Goal: Task Accomplishment & Management: Use online tool/utility

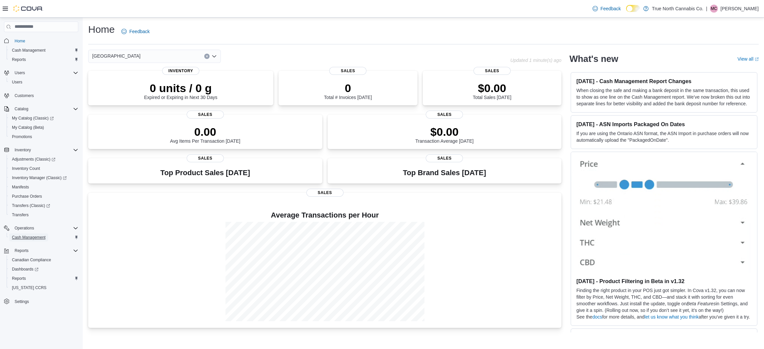
click at [28, 235] on span "Cash Management" at bounding box center [28, 237] width 33 height 5
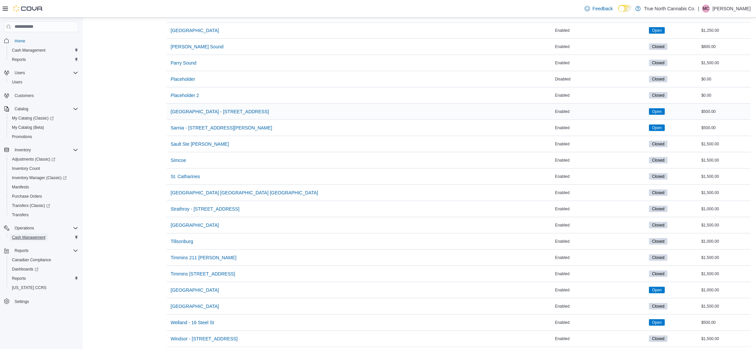
scroll to position [685, 0]
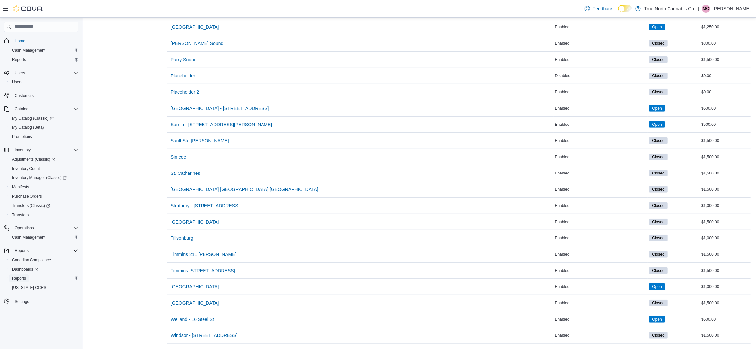
click at [23, 276] on span "Reports" at bounding box center [19, 278] width 14 height 5
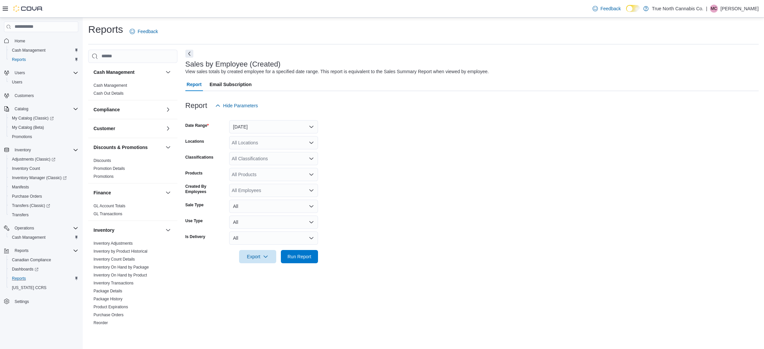
scroll to position [287, 0]
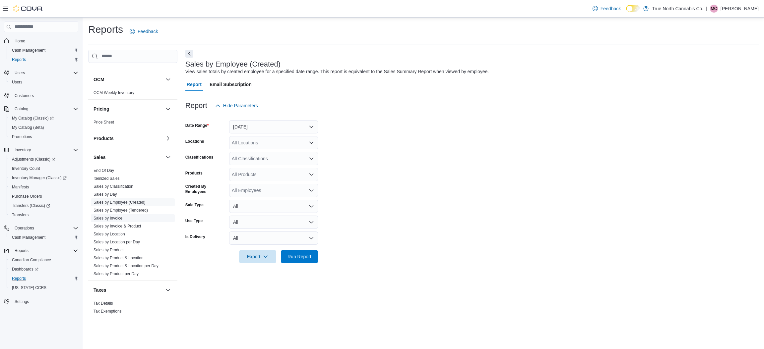
click at [123, 218] on span "Sales by Invoice" at bounding box center [133, 219] width 84 height 8
click at [123, 217] on span "Sales by Invoice" at bounding box center [133, 219] width 84 height 8
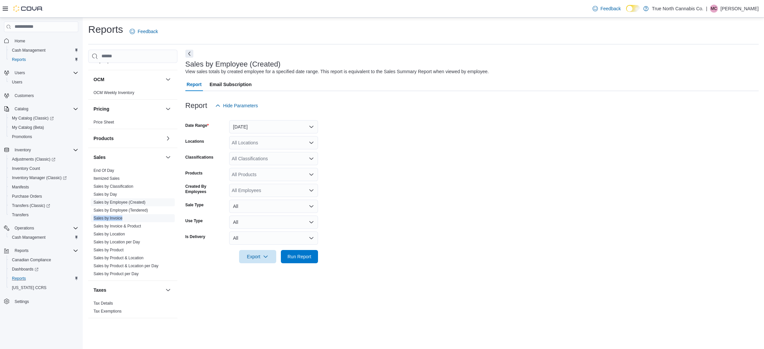
click at [123, 217] on span "Sales by Invoice" at bounding box center [133, 219] width 84 height 8
click at [134, 216] on span "Sales by Invoice" at bounding box center [133, 219] width 84 height 8
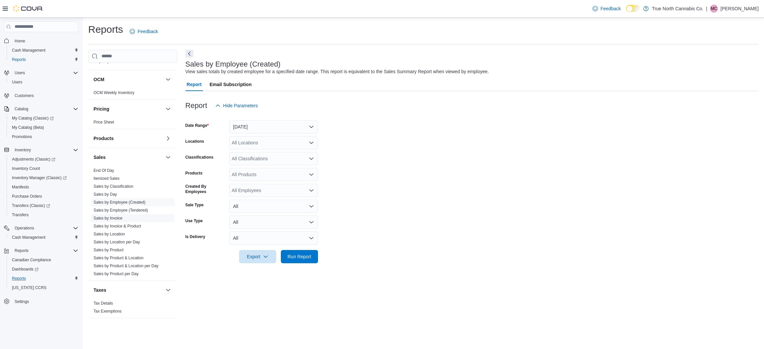
click at [134, 216] on span "Sales by Invoice" at bounding box center [133, 219] width 84 height 8
click at [402, 258] on form "Date Range Yesterday Locations All Locations Classifications All Classification…" at bounding box center [471, 187] width 573 height 151
drag, startPoint x: 402, startPoint y: 258, endPoint x: 390, endPoint y: 252, distance: 13.7
drag, startPoint x: 390, startPoint y: 252, endPoint x: 346, endPoint y: 265, distance: 44.8
drag, startPoint x: 346, startPoint y: 265, endPoint x: 296, endPoint y: 315, distance: 71.5
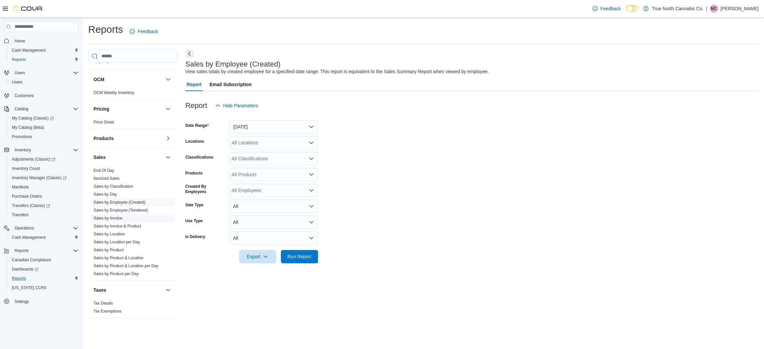
click at [142, 219] on span "Sales by Invoice" at bounding box center [133, 219] width 84 height 8
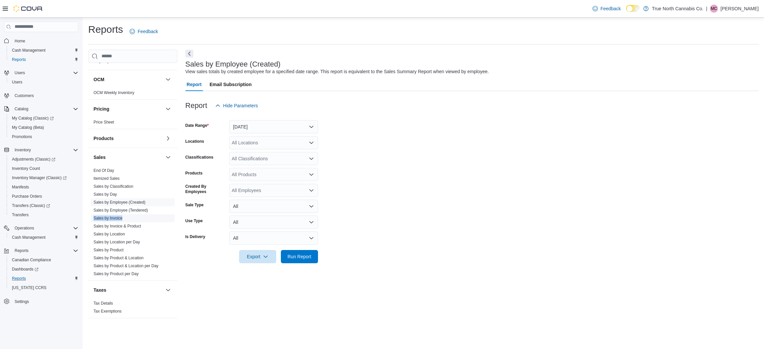
click at [142, 219] on span "Sales by Invoice" at bounding box center [133, 219] width 84 height 8
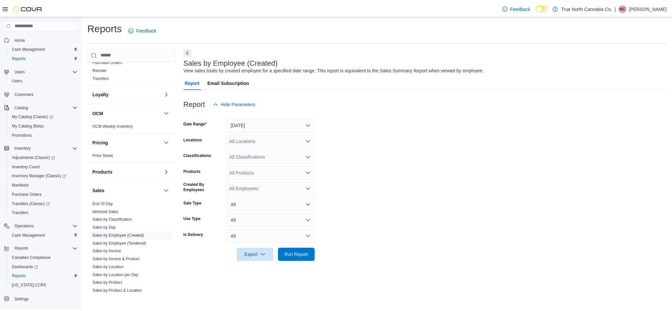
scroll to position [253, 0]
click at [128, 249] on span "Sales by Invoice" at bounding box center [133, 251] width 84 height 8
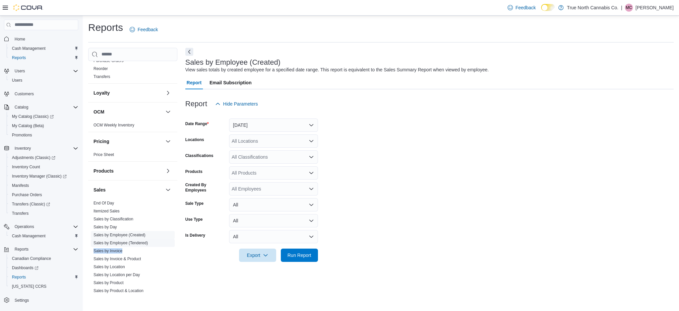
click at [131, 244] on link "Sales by Employee (Tendered)" at bounding box center [120, 242] width 54 height 5
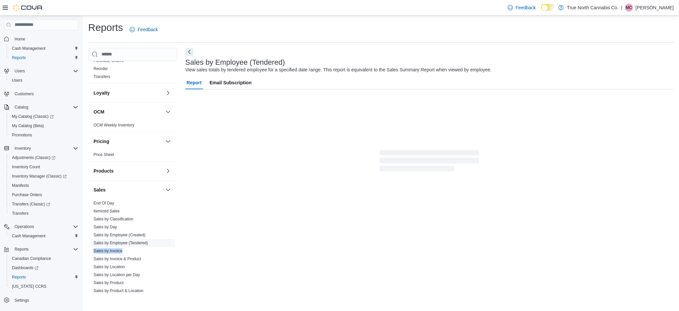
click at [131, 244] on link "Sales by Employee (Tendered)" at bounding box center [120, 242] width 54 height 5
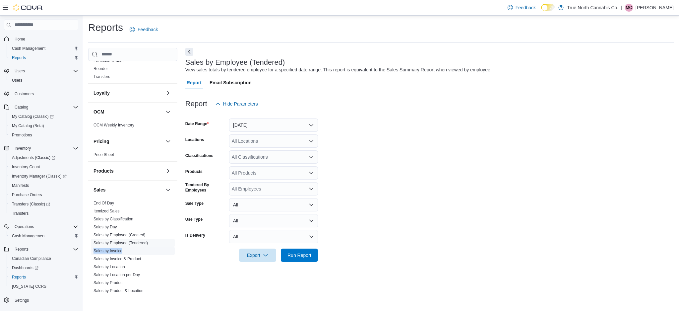
click at [125, 252] on span "Sales by Invoice" at bounding box center [133, 251] width 84 height 8
click at [128, 258] on link "Sales by Invoice & Product" at bounding box center [116, 258] width 47 height 5
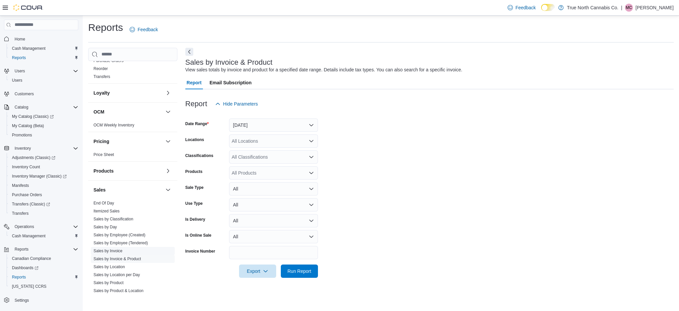
click at [126, 248] on span "Sales by Invoice" at bounding box center [133, 251] width 84 height 8
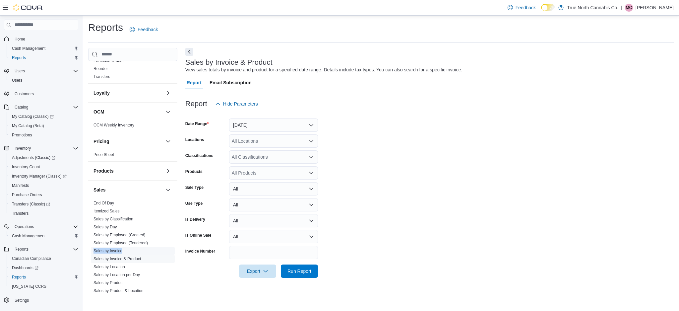
click at [126, 248] on span "Sales by Invoice" at bounding box center [133, 251] width 84 height 8
click at [268, 141] on div "All Locations" at bounding box center [273, 140] width 89 height 13
type input "***"
click at [269, 148] on button "[GEOGRAPHIC_DATA]" at bounding box center [273, 153] width 89 height 10
click at [368, 207] on form "Date Range [DATE] Locations [GEOGRAPHIC_DATA] Classifications All Classificatio…" at bounding box center [429, 193] width 488 height 167
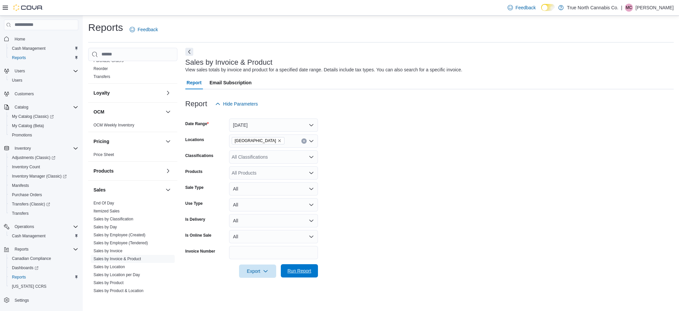
click at [311, 268] on span "Run Report" at bounding box center [299, 270] width 29 height 13
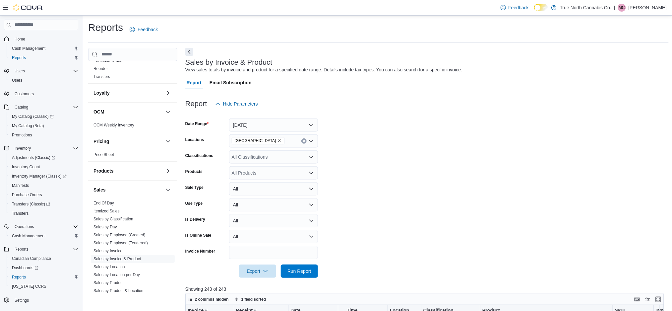
scroll to position [236, 0]
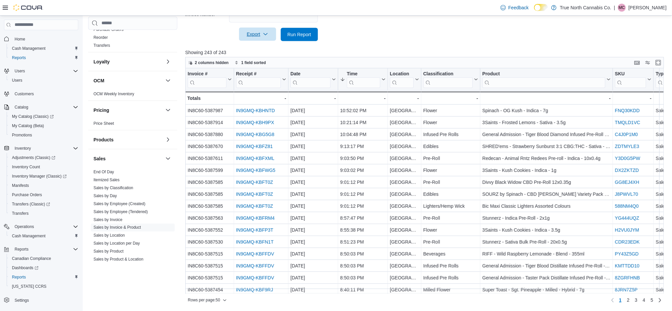
click at [266, 30] on span "Export" at bounding box center [257, 34] width 29 height 13
click at [260, 45] on span "Export to Excel" at bounding box center [259, 47] width 30 height 5
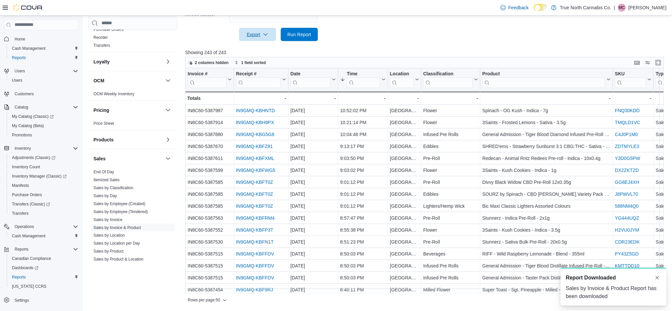
scroll to position [0, 0]
